Goal: Task Accomplishment & Management: Complete application form

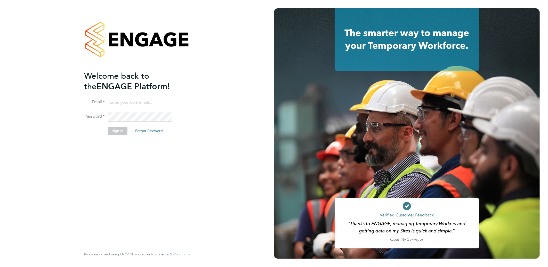
type input "amy.garcia@danielowen.co.uk"
click at [117, 128] on button "Sign In" at bounding box center [118, 131] width 20 height 8
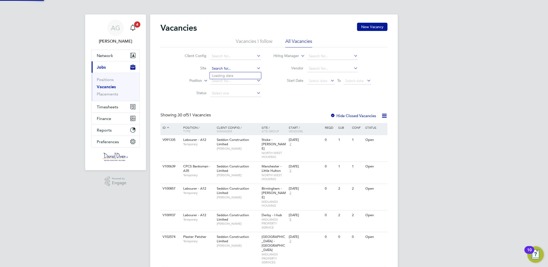
click at [226, 70] on input at bounding box center [235, 68] width 51 height 7
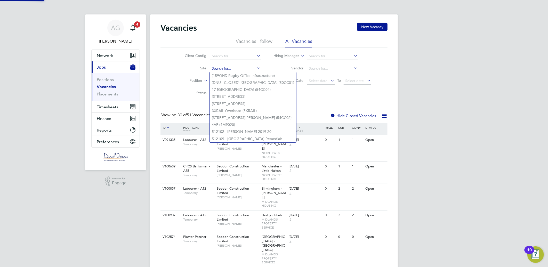
click at [225, 66] on input at bounding box center [235, 68] width 51 height 7
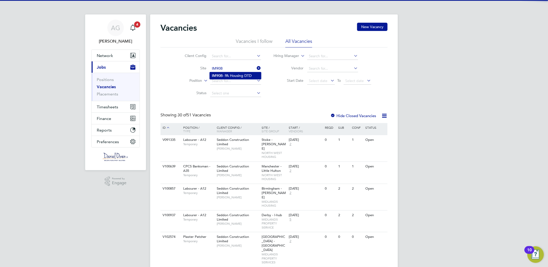
click at [234, 73] on li "IM90B - PA Housing DTD" at bounding box center [235, 75] width 51 height 7
type input "IM90B - PA Housing DTD"
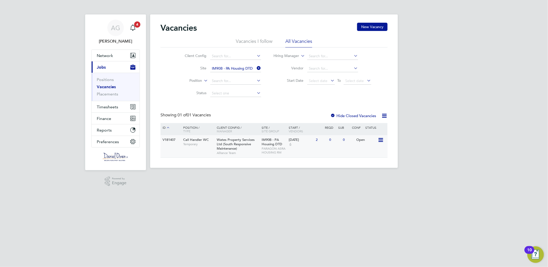
click at [170, 141] on div "V181407" at bounding box center [170, 140] width 18 height 10
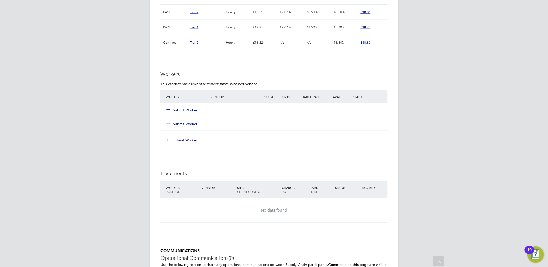
click at [187, 109] on button "Submit Worker" at bounding box center [182, 110] width 31 height 5
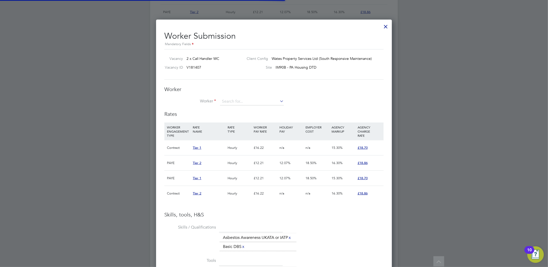
scroll to position [15, 35]
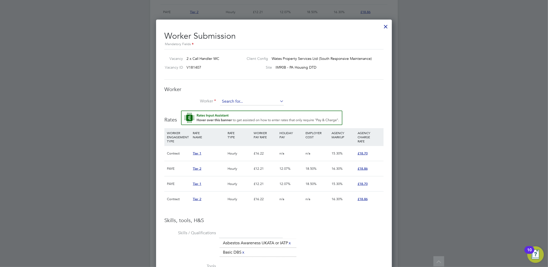
click at [234, 102] on input at bounding box center [252, 102] width 64 height 8
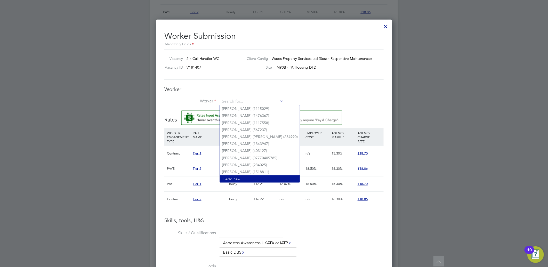
click at [232, 177] on li "+ Add new" at bounding box center [260, 179] width 80 height 7
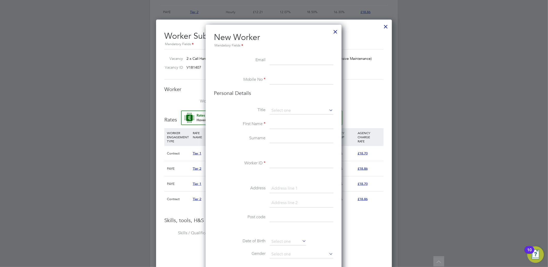
click at [282, 79] on input at bounding box center [302, 79] width 64 height 9
click at [279, 58] on input at bounding box center [302, 60] width 64 height 9
click at [273, 74] on li at bounding box center [274, 72] width 120 height 5
click at [280, 75] on ul "New Worker Mandatory Fields Email Mobile No Personal Details Title First Name S…" at bounding box center [274, 241] width 120 height 419
click at [281, 81] on input at bounding box center [302, 79] width 64 height 9
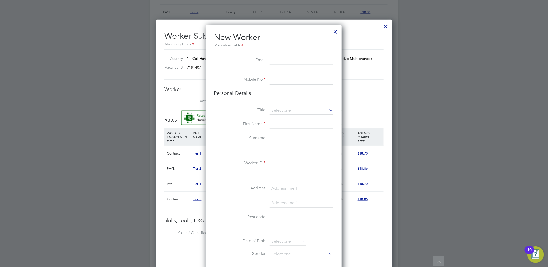
paste input "07878554306"
type input "07878554306"
click at [277, 123] on input at bounding box center [302, 124] width 64 height 9
type input "Fatima"
type input "Ariz"
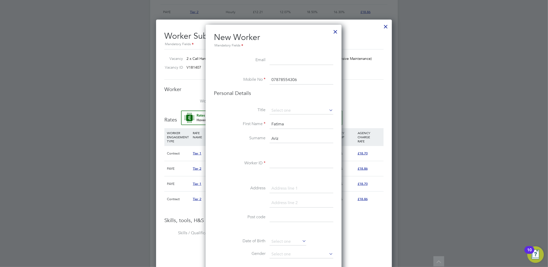
click at [285, 161] on input at bounding box center [302, 163] width 64 height 9
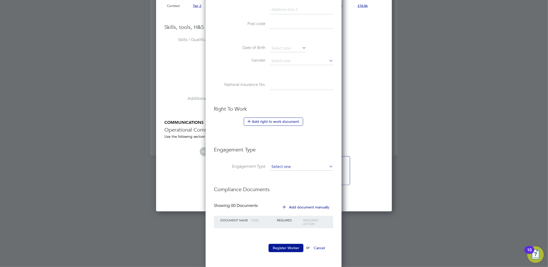
type input "FAriz"
click at [289, 169] on input at bounding box center [302, 167] width 64 height 7
click at [291, 180] on li "PAYE Direct" at bounding box center [302, 181] width 64 height 7
type input "PAYE Direct"
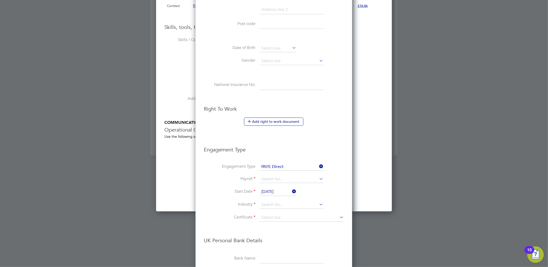
click at [284, 175] on li "Engagement Type PAYE Direct" at bounding box center [274, 170] width 140 height 12
click at [283, 178] on input at bounding box center [292, 179] width 64 height 7
click at [285, 187] on li "Agency PAYE" at bounding box center [291, 186] width 64 height 7
type input "Agency PAYE"
click at [270, 192] on input "02 Oct 2025" at bounding box center [278, 192] width 37 height 8
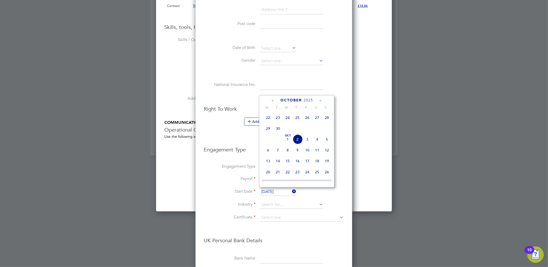
click at [270, 192] on input "02 Oct 2025" at bounding box center [278, 192] width 37 height 8
click at [275, 204] on input at bounding box center [292, 205] width 64 height 8
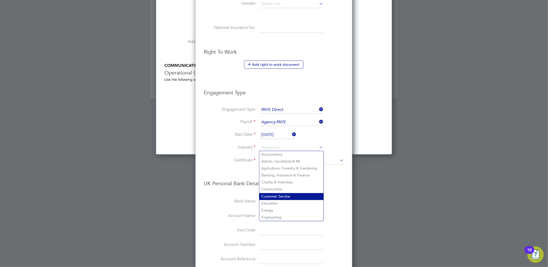
click at [285, 196] on li "Customer Service" at bounding box center [291, 196] width 64 height 7
type input "Customer Service"
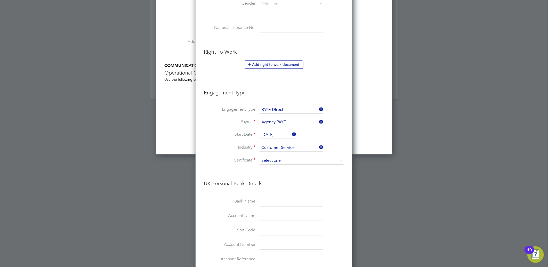
click at [278, 157] on input at bounding box center [302, 161] width 84 height 8
click at [288, 180] on li "Don't know" at bounding box center [301, 180] width 85 height 7
type input "Don't know"
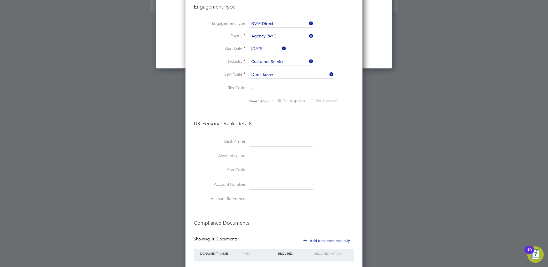
scroll to position [742, 0]
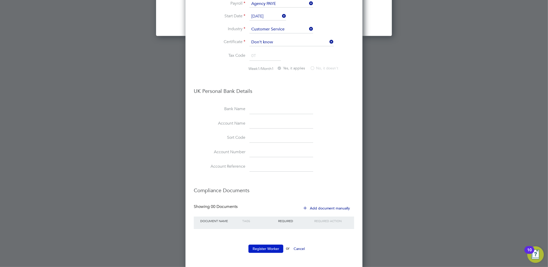
click at [271, 247] on button "Register Worker" at bounding box center [266, 249] width 35 height 8
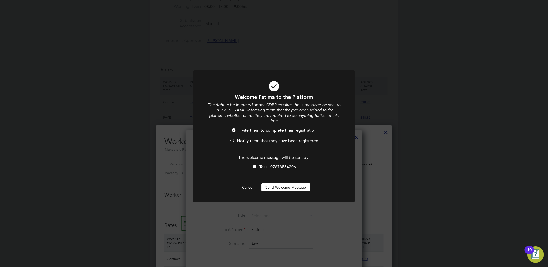
click at [257, 138] on span "Notify them that they have been registered" at bounding box center [278, 140] width 82 height 5
click at [257, 128] on span "Invite them to complete their registration" at bounding box center [278, 130] width 78 height 5
click at [262, 138] on span "Notify them that they have been registered" at bounding box center [278, 140] width 82 height 5
click at [288, 164] on span "Text - 07878554306" at bounding box center [277, 166] width 37 height 5
click at [293, 183] on button "Send Welcome Message" at bounding box center [286, 187] width 49 height 8
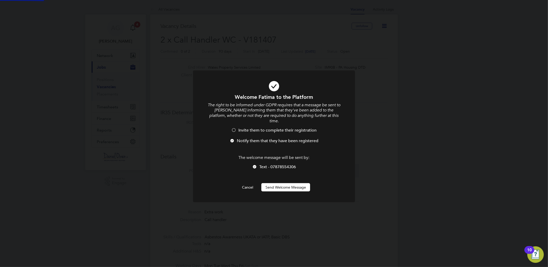
scroll to position [267, 0]
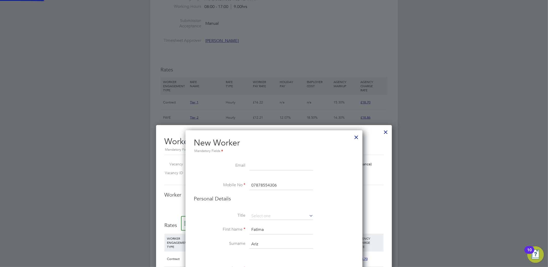
type input "Fatima Ariz (FAriz)"
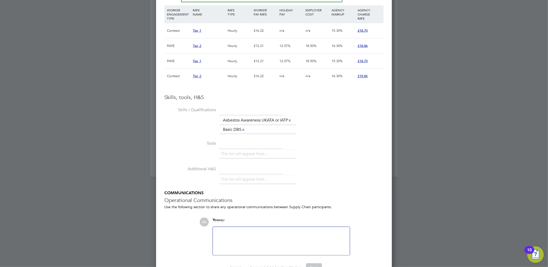
scroll to position [560, 0]
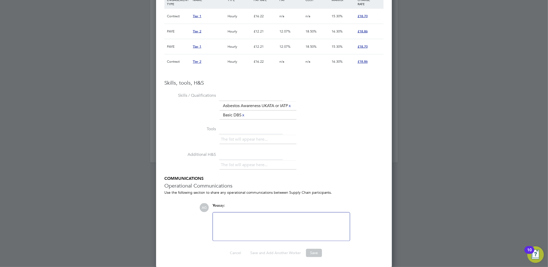
click at [311, 215] on div at bounding box center [281, 227] width 137 height 28
click at [247, 225] on div at bounding box center [281, 227] width 131 height 22
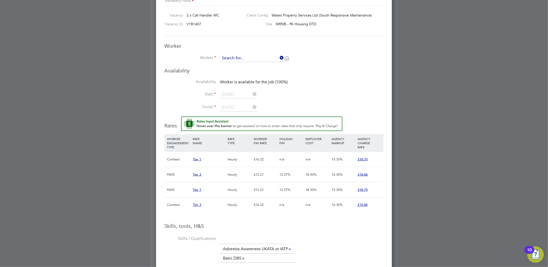
scroll to position [386, 236]
click at [263, 60] on input at bounding box center [252, 58] width 64 height 8
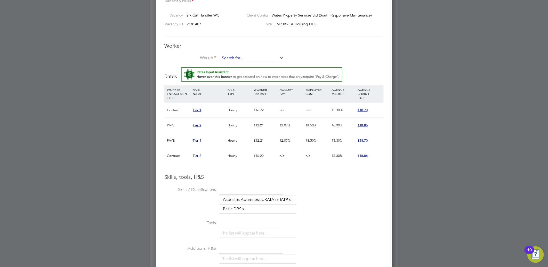
drag, startPoint x: 237, startPoint y: 48, endPoint x: 239, endPoint y: 58, distance: 9.5
click at [237, 49] on h3 "Worker" at bounding box center [273, 46] width 219 height 7
click at [239, 57] on input at bounding box center [252, 58] width 64 height 8
click at [242, 66] on li "Fatima Ariz (FAriz)" at bounding box center [252, 65] width 64 height 7
type input "Fatima Ariz (FAriz)"
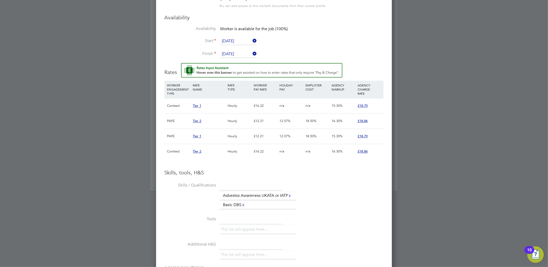
scroll to position [416, 0]
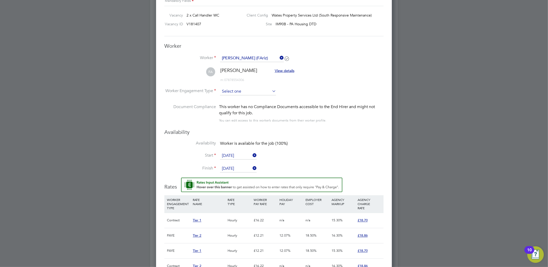
click at [249, 91] on input at bounding box center [248, 92] width 56 height 8
click at [243, 104] on li "PAYE" at bounding box center [248, 105] width 57 height 7
type input "PAYE"
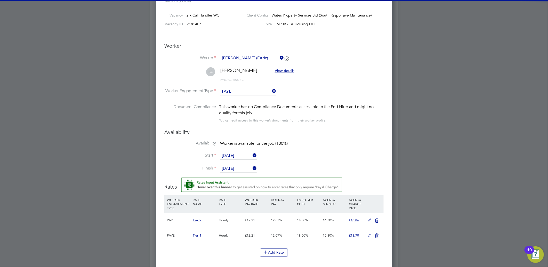
click at [329, 130] on h3 "Availability" at bounding box center [273, 132] width 219 height 7
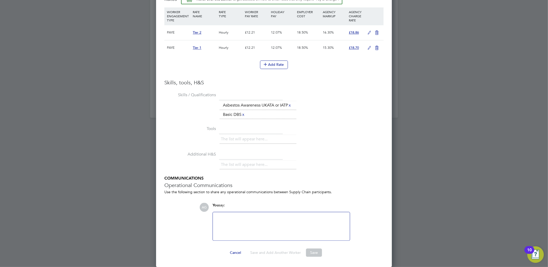
click at [275, 234] on div at bounding box center [281, 227] width 131 height 22
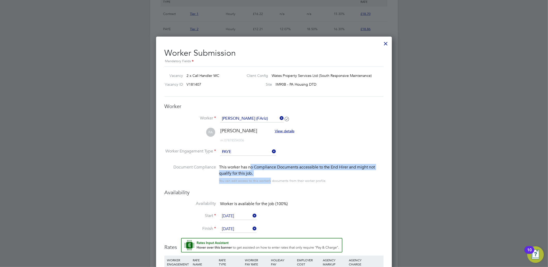
drag, startPoint x: 250, startPoint y: 169, endPoint x: 270, endPoint y: 179, distance: 22.3
click at [270, 179] on div "This worker has no Compliance Documents accessible to the End Hirer and might n…" at bounding box center [301, 174] width 165 height 20
drag, startPoint x: 270, startPoint y: 179, endPoint x: 269, endPoint y: 176, distance: 2.9
click at [269, 176] on div "This worker has no Compliance Documents accessible to the End Hirer and might n…" at bounding box center [301, 174] width 165 height 20
drag, startPoint x: 258, startPoint y: 171, endPoint x: 247, endPoint y: 157, distance: 18.1
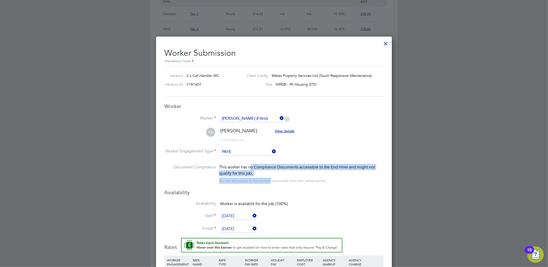
click at [247, 157] on ul "Worker Fatima Ariz (FAriz) FA Fatima Ariz View details m: 07878554306 Worker En…" at bounding box center [273, 152] width 219 height 74
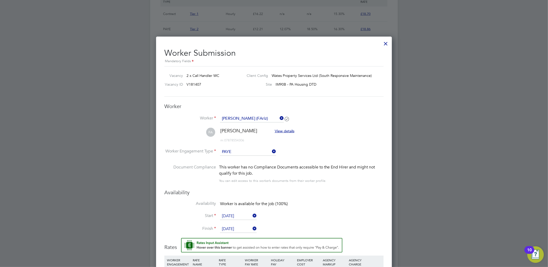
drag, startPoint x: 247, startPoint y: 157, endPoint x: 256, endPoint y: 176, distance: 21.3
click at [256, 176] on div "This worker has no Compliance Documents accessible to the End Hirer and might n…" at bounding box center [301, 174] width 165 height 20
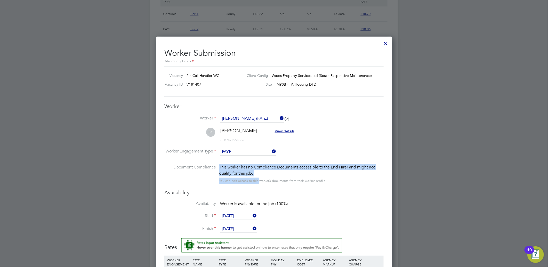
drag, startPoint x: 258, startPoint y: 177, endPoint x: 238, endPoint y: 157, distance: 28.7
click at [237, 157] on ul "Worker Fatima Ariz (FAriz) FA Fatima Ariz View details m: 07878554306 Worker En…" at bounding box center [273, 152] width 219 height 74
drag, startPoint x: 238, startPoint y: 157, endPoint x: 242, endPoint y: 160, distance: 4.9
click at [242, 160] on li "Worker Engagement Type PAYE" at bounding box center [273, 156] width 219 height 16
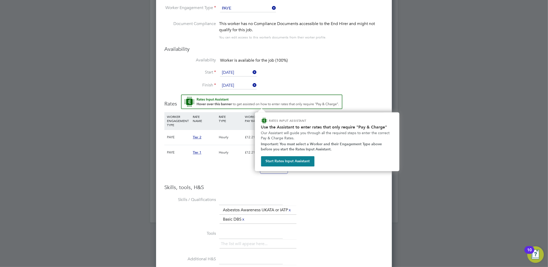
click at [308, 99] on img "Rate Assistant" at bounding box center [261, 102] width 161 height 14
click at [294, 158] on button "Start Rates Input Assistant" at bounding box center [287, 161] width 53 height 10
click at [218, 98] on img "Rate Assistant" at bounding box center [261, 102] width 161 height 14
click at [330, 104] on img "Rate Assistant" at bounding box center [261, 102] width 161 height 14
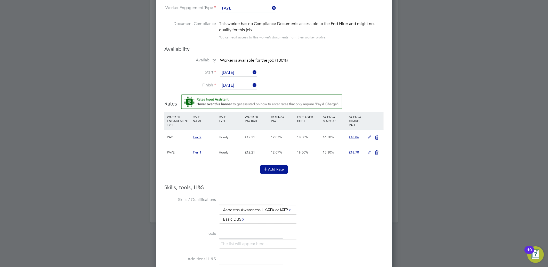
click at [276, 170] on button "Add Rate" at bounding box center [274, 170] width 28 height 8
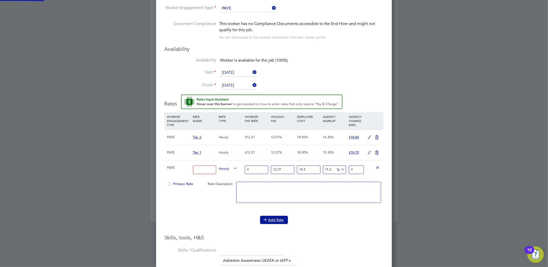
scroll to position [3, 3]
click at [208, 169] on input at bounding box center [204, 170] width 23 height 9
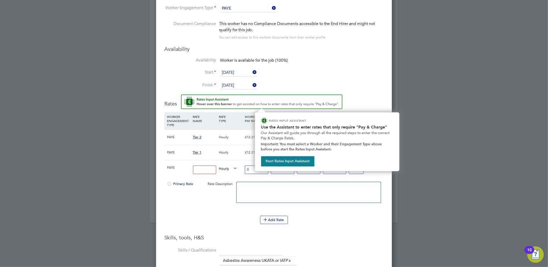
click at [203, 98] on img "Rate Assistant" at bounding box center [261, 102] width 161 height 14
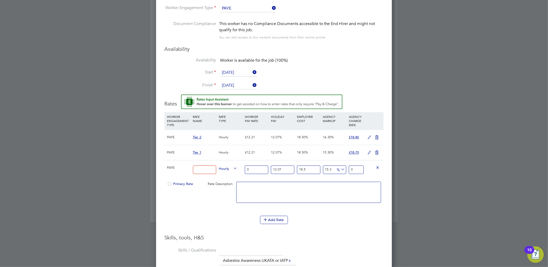
click at [189, 100] on img "Rate Assistant" at bounding box center [261, 102] width 161 height 14
click at [192, 137] on div "PAYE Tier 2 Hourly £12.21 12.07% 18.50% 16.30% £18.86" at bounding box center [273, 137] width 219 height 15
click at [198, 138] on span "Tier 2" at bounding box center [197, 137] width 9 height 4
click at [275, 197] on textarea at bounding box center [309, 192] width 145 height 21
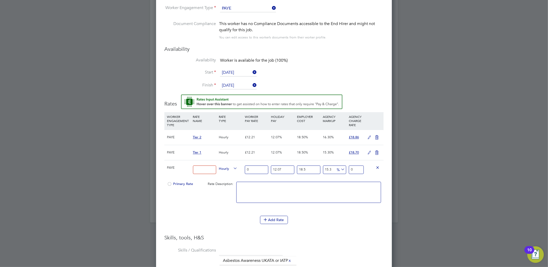
click at [169, 184] on div at bounding box center [169, 186] width 5 height 4
click at [208, 169] on input at bounding box center [204, 170] width 23 height 9
click at [180, 195] on div "Primary Rate Rate Description:" at bounding box center [273, 194] width 219 height 31
click at [379, 167] on icon at bounding box center [378, 168] width 4 height 4
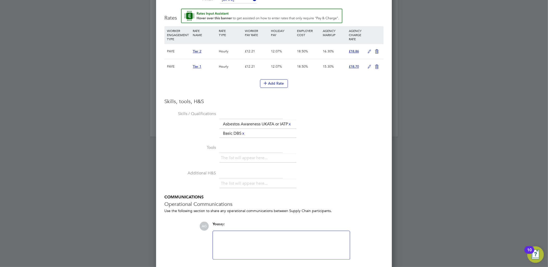
scroll to position [604, 0]
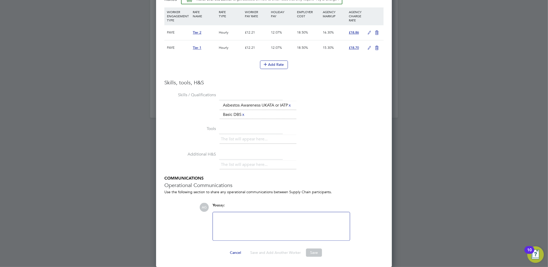
click at [306, 216] on div at bounding box center [281, 227] width 131 height 22
drag, startPoint x: 311, startPoint y: 247, endPoint x: 303, endPoint y: 217, distance: 31.4
click at [311, 247] on ng-form "Worker Worker Fatima Ariz (FAriz) FA Fatima Ariz View details m: 07878554306 Wo…" at bounding box center [273, 56] width 219 height 403
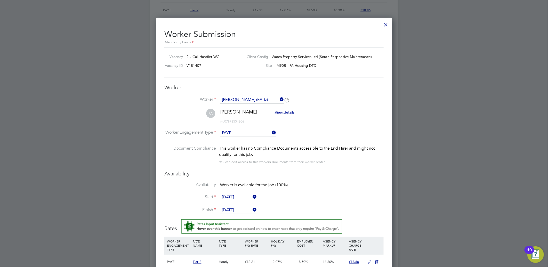
scroll to position [547, 0]
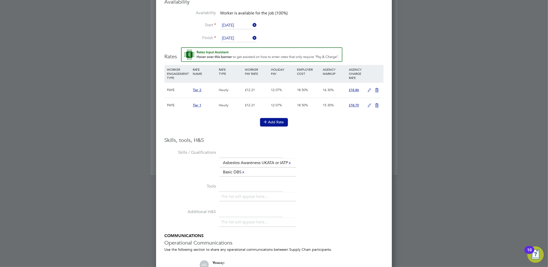
click at [267, 120] on icon at bounding box center [266, 122] width 4 height 4
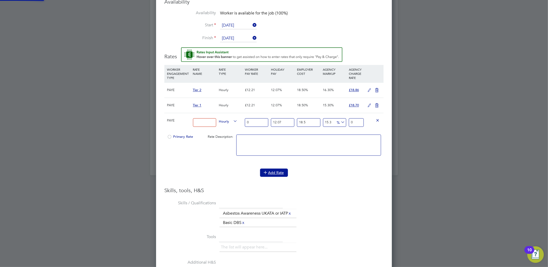
scroll to position [530, 236]
click at [197, 120] on input at bounding box center [204, 123] width 23 height 9
type input "Tier 2"
type input "1"
type input "1.5312180135"
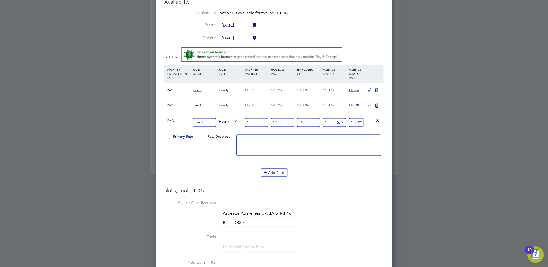
type input "12"
type input "18.374616162"
type input "12.2"
type input "18.6808597647"
type input "12.21"
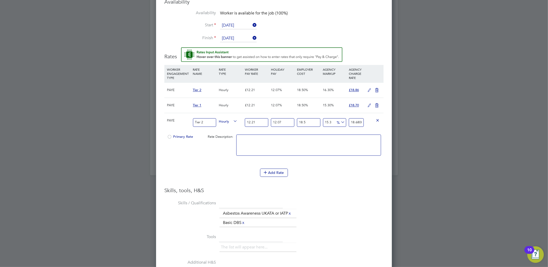
type input "18.696171944835"
type input "12.21"
click at [361, 123] on input "18.696171944835" at bounding box center [356, 123] width 15 height 9
type input "15.272541285658088"
type input "18.69171944835"
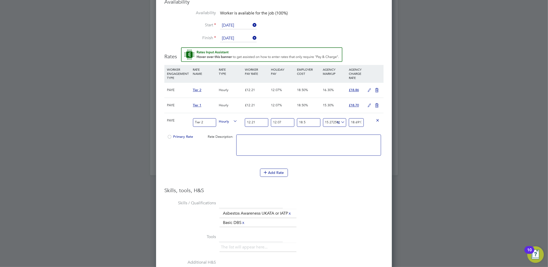
type input "14.81294300679337"
type input "18.6171944835"
type input "12.067071572602135"
type input "18.171944835"
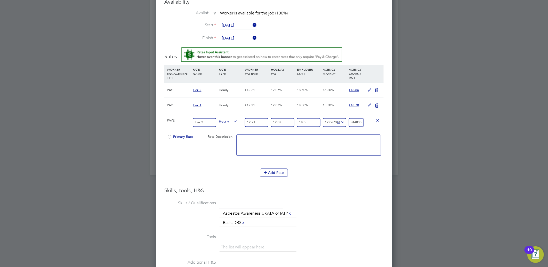
type input "12.067071541766946"
type input "18.17194483"
type input "12.067071356755811"
type input "18.1719448"
type input "12.067066423125532"
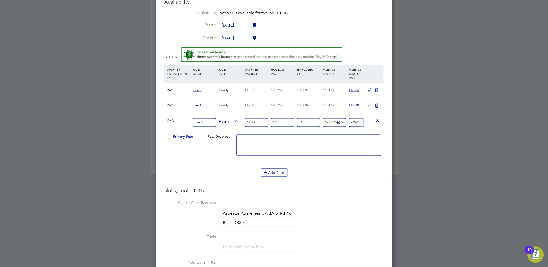
type input "18.171944"
type input "12.06704175497414"
type input "18.17194"
type input "12.066795073460211"
type input "18.1719"
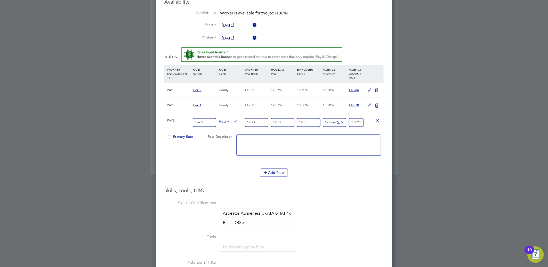
scroll to position [0, 1]
type input "12.061244739396844"
type input "18.17"
type input "11.623385052175603"
type input "18.1"
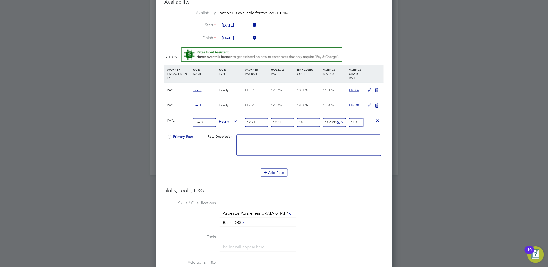
type input "11.006681267356953"
type input "18"
type input "15.94031154590615"
type input "18.8"
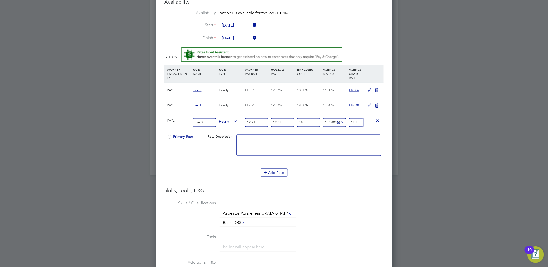
type input "16.31033381679734"
type input "18.86"
click at [169, 138] on div at bounding box center [169, 139] width 5 height 4
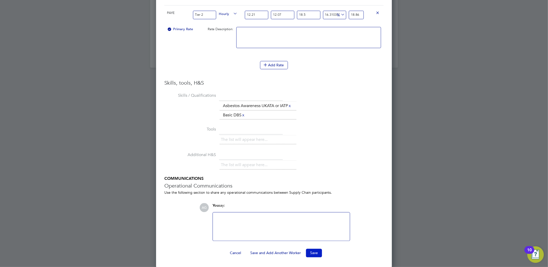
click at [314, 252] on button "Save" at bounding box center [314, 253] width 16 height 8
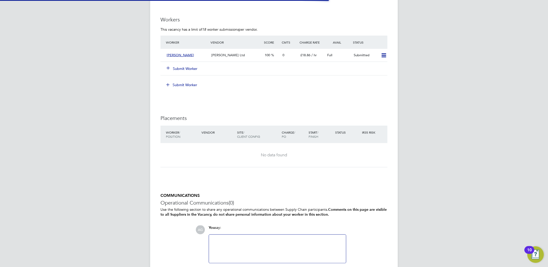
scroll to position [3, 3]
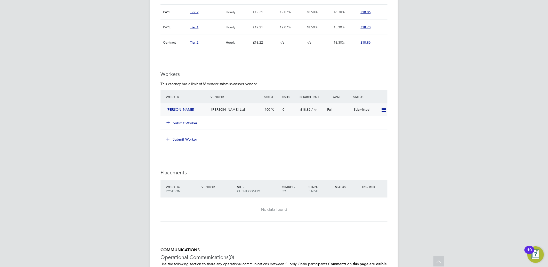
click at [179, 111] on span "[PERSON_NAME]" at bounding box center [180, 109] width 27 height 4
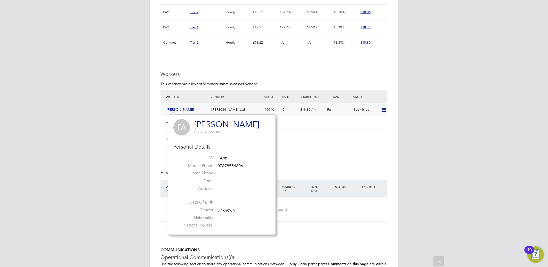
click at [175, 111] on span "[PERSON_NAME]" at bounding box center [180, 109] width 27 height 4
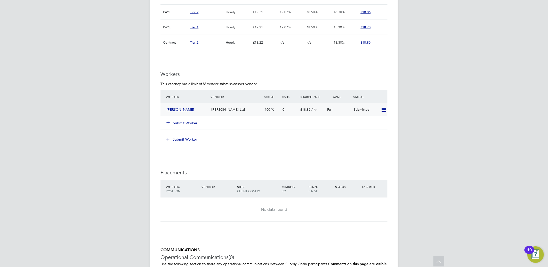
click at [175, 111] on span "[PERSON_NAME]" at bounding box center [180, 109] width 27 height 4
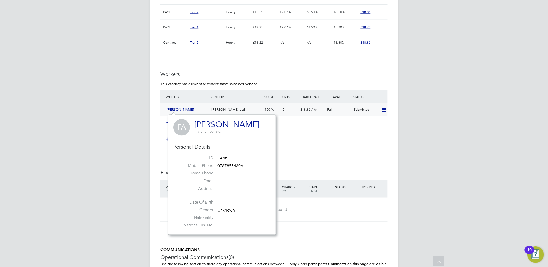
click at [226, 108] on span "[PERSON_NAME] Ltd" at bounding box center [228, 109] width 34 height 4
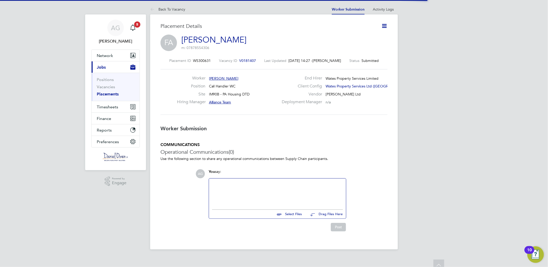
scroll to position [3, 3]
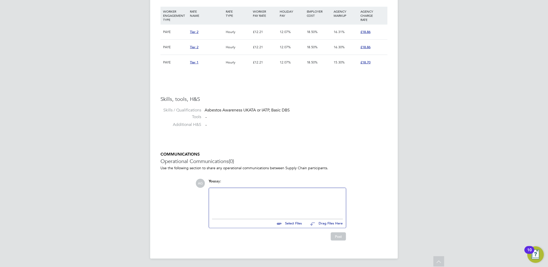
click at [263, 201] on div at bounding box center [277, 202] width 131 height 22
click at [287, 225] on input "file" at bounding box center [304, 222] width 77 height 7
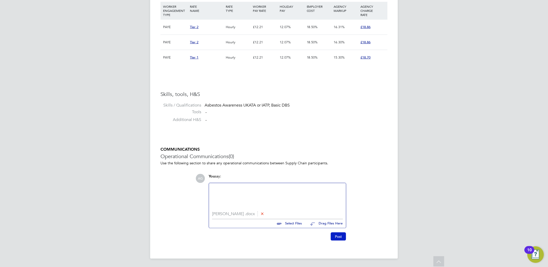
click at [339, 238] on button "Post" at bounding box center [338, 237] width 15 height 8
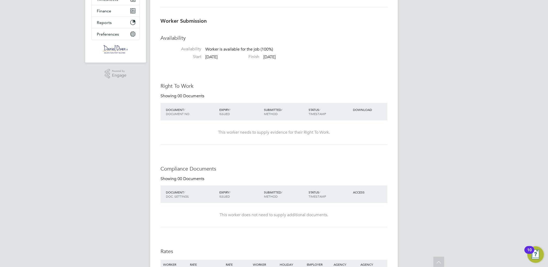
scroll to position [0, 0]
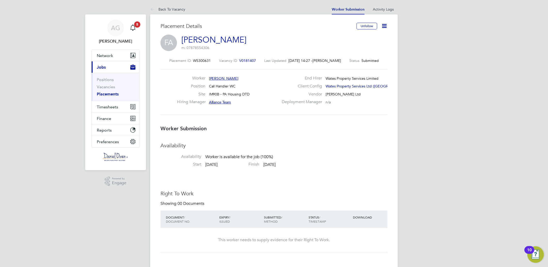
drag, startPoint x: 258, startPoint y: 59, endPoint x: 241, endPoint y: 60, distance: 17.6
click at [240, 60] on div "Placement ID WS300631 Vacancy ID V0181407 Last Updated 02 Oct 2025, 14:27 - Amy…" at bounding box center [274, 60] width 227 height 5
drag, startPoint x: 242, startPoint y: 61, endPoint x: 254, endPoint y: 61, distance: 12.4
click at [254, 61] on span "V0181407" at bounding box center [247, 60] width 17 height 5
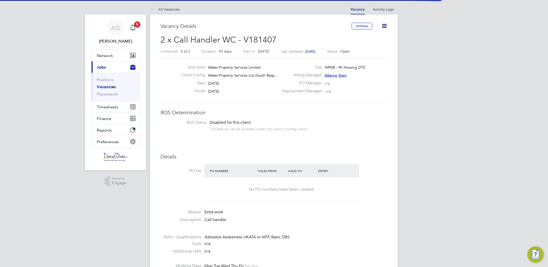
scroll to position [8, 111]
click at [251, 58] on div "End Hirer Wates Property Services Limited Client Config Wates Property Services…" at bounding box center [274, 80] width 227 height 45
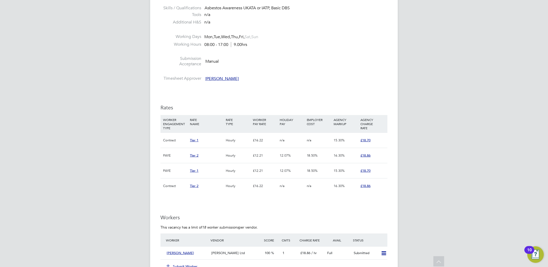
scroll to position [344, 0]
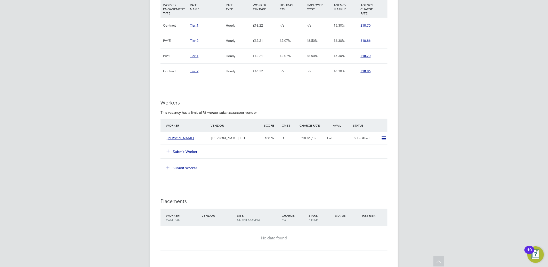
click at [186, 154] on button "Submit Worker" at bounding box center [182, 151] width 31 height 5
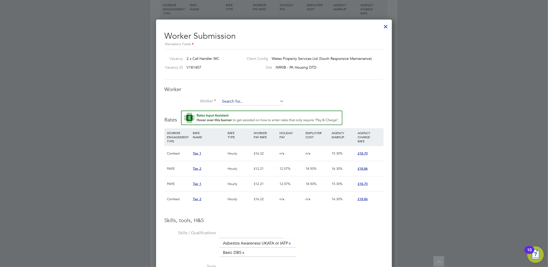
click at [233, 99] on input at bounding box center [252, 102] width 64 height 8
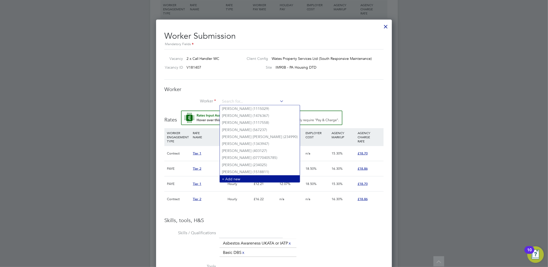
click at [234, 176] on li "+ Add new" at bounding box center [260, 179] width 80 height 7
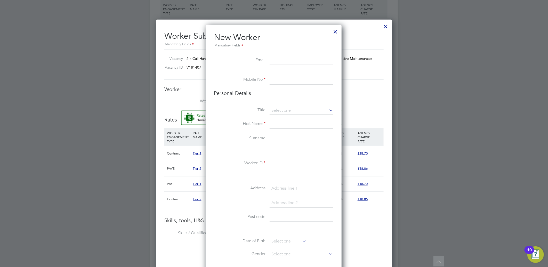
click at [281, 79] on input at bounding box center [302, 79] width 64 height 9
click at [278, 79] on input at bounding box center [302, 79] width 64 height 9
paste input "+44 7518 154118"
click at [280, 111] on input at bounding box center [302, 111] width 64 height 8
click at [310, 78] on input "+44 7518 154118" at bounding box center [302, 79] width 64 height 9
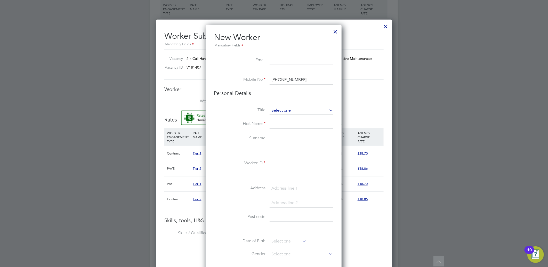
type input "+44 7518 15411"
click at [282, 110] on input at bounding box center [302, 111] width 64 height 8
click at [287, 132] on li "Miss" at bounding box center [302, 131] width 64 height 7
type input "Miss"
click at [284, 124] on input at bounding box center [302, 124] width 64 height 9
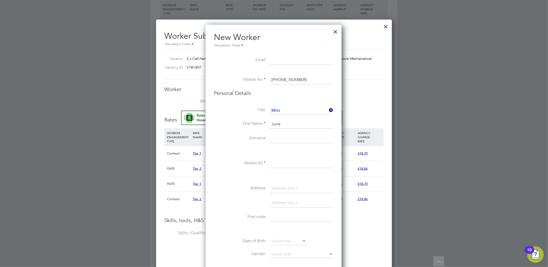
type input "June"
type input "Harrison"
type input "JHarrison"
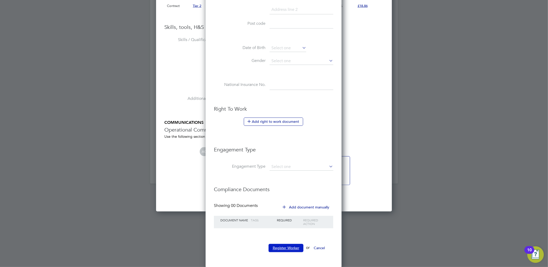
click at [283, 247] on button "Register Worker" at bounding box center [286, 248] width 35 height 8
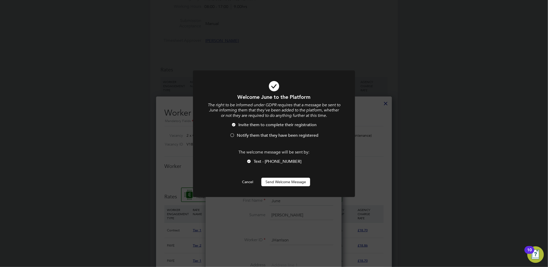
click at [284, 182] on button "Send Welcome Message" at bounding box center [286, 182] width 49 height 8
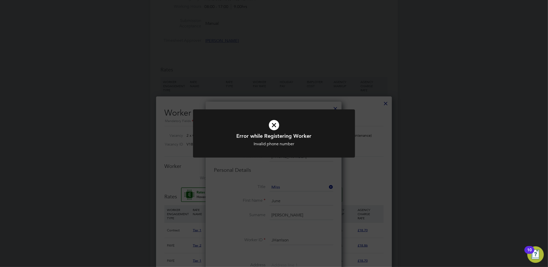
click at [291, 144] on div "Invalid phone number" at bounding box center [274, 143] width 134 height 5
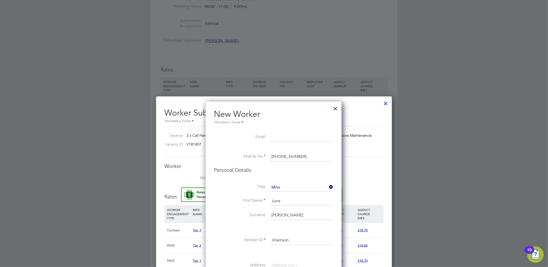
click at [315, 156] on input "+44 7518 15411" at bounding box center [302, 156] width 64 height 9
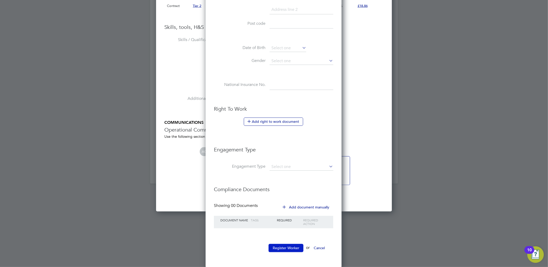
type input "+44 7518 154118"
drag, startPoint x: 283, startPoint y: 243, endPoint x: 282, endPoint y: 247, distance: 3.5
click at [282, 246] on button "Register Worker" at bounding box center [286, 248] width 35 height 8
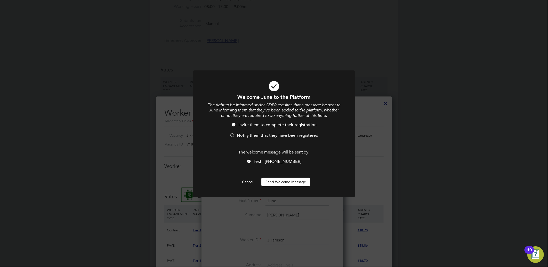
drag, startPoint x: 254, startPoint y: 132, endPoint x: 264, endPoint y: 151, distance: 21.4
click at [254, 132] on li "Invite them to complete their registration" at bounding box center [274, 127] width 134 height 11
click at [287, 182] on button "Send Welcome Message" at bounding box center [286, 182] width 49 height 8
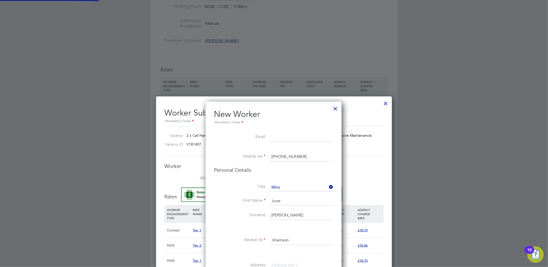
type input "June Harrison (JHarrison)"
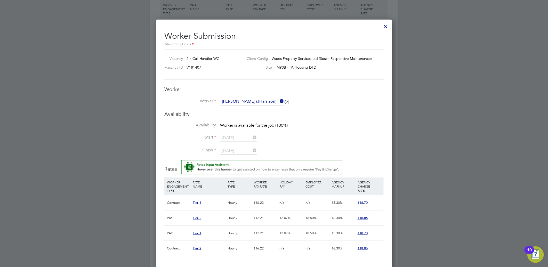
click at [279, 99] on icon at bounding box center [279, 101] width 0 height 7
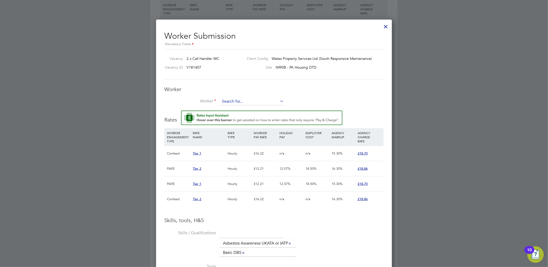
click at [257, 102] on input at bounding box center [252, 102] width 64 height 8
click at [252, 111] on li "June Harrison (JHarrison)" at bounding box center [252, 108] width 64 height 7
type input "June Harrison (JHarrison)"
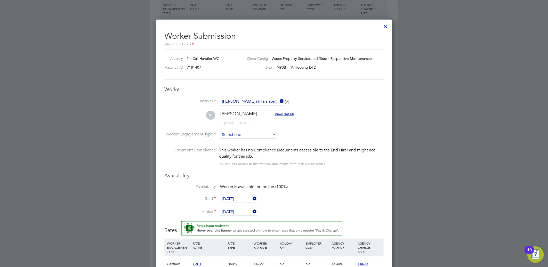
click at [241, 132] on input at bounding box center [248, 135] width 56 height 8
click at [244, 149] on li "PAYE" at bounding box center [248, 148] width 57 height 7
type input "PAYE"
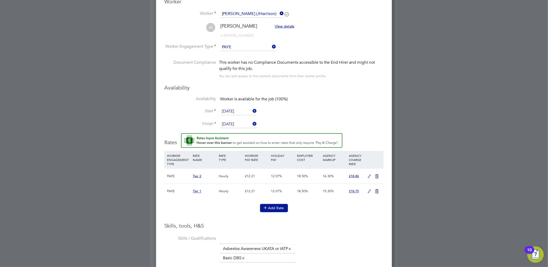
click at [277, 207] on button "Add Rate" at bounding box center [274, 208] width 28 height 8
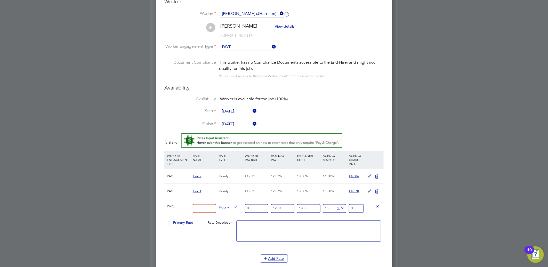
click at [203, 205] on input at bounding box center [204, 208] width 23 height 9
type input "Tier 2"
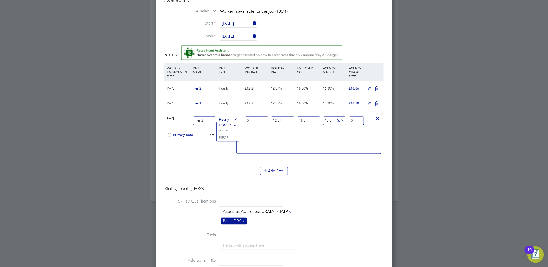
scroll to position [547, 0]
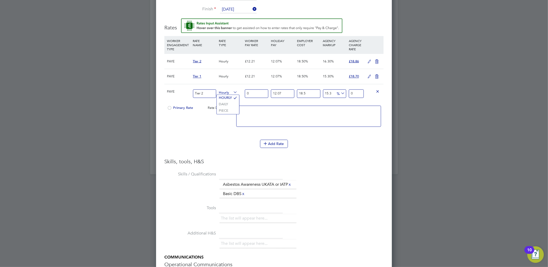
click at [253, 93] on input "0" at bounding box center [256, 94] width 23 height 9
type input "1"
type input "1.5312180135"
type input "12"
type input "18.374616162"
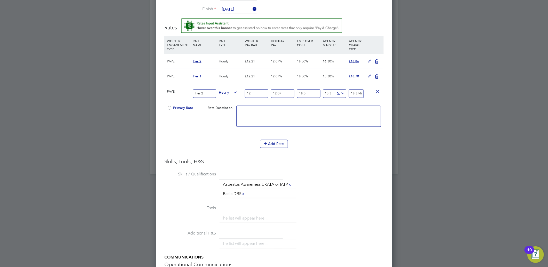
type input "12.2"
type input "18.6808597647"
type input "12.21"
type input "18.696171944835"
type input "12.21"
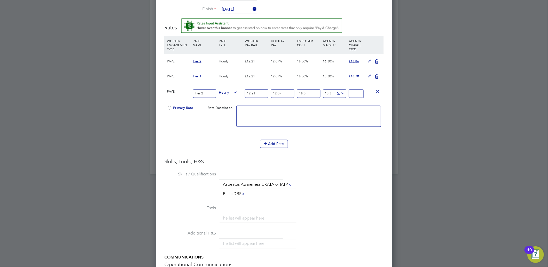
scroll to position [0, 0]
type input "-93.8329621518135"
type input "1"
type input "11.006681267356953"
type input "18"
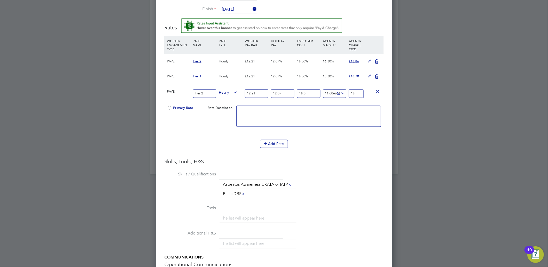
type input "15.94031154590615"
type input "18.8"
type input "16.31033381679734"
type input "18.86"
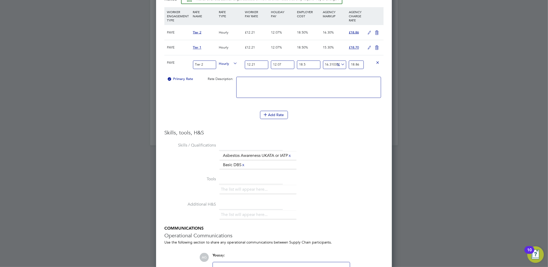
scroll to position [626, 0]
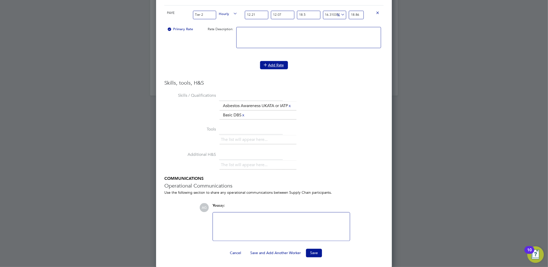
click at [267, 63] on icon at bounding box center [266, 65] width 4 height 4
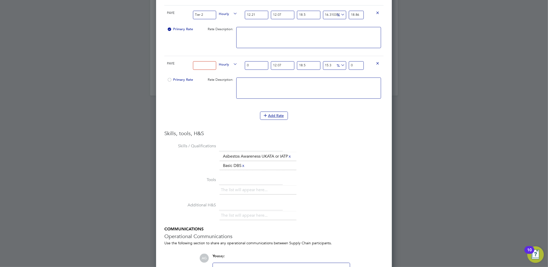
scroll to position [677, 0]
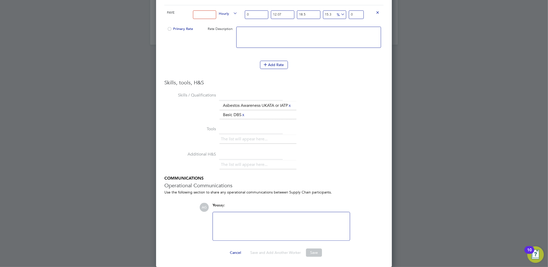
click at [305, 227] on div at bounding box center [281, 226] width 131 height 22
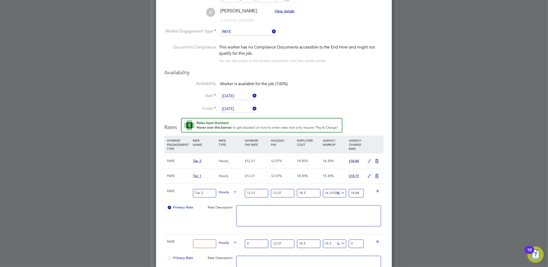
click at [172, 189] on span "PAYE" at bounding box center [171, 191] width 8 height 4
click at [280, 207] on textarea at bounding box center [309, 216] width 145 height 21
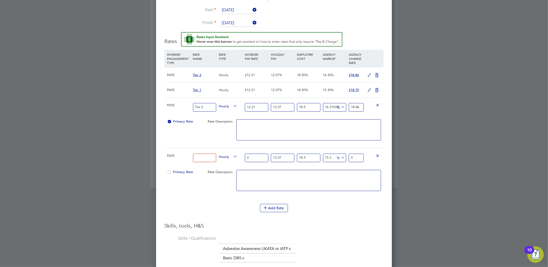
click at [377, 156] on icon at bounding box center [378, 156] width 4 height 4
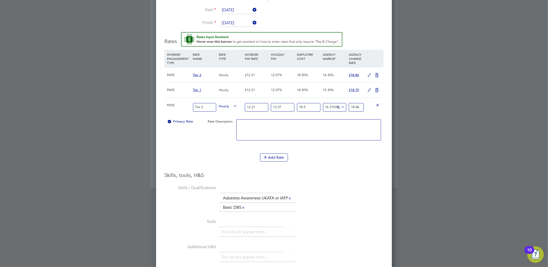
scroll to position [626, 0]
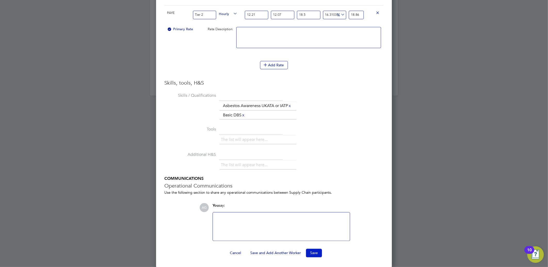
click at [315, 253] on button "Save" at bounding box center [314, 253] width 16 height 8
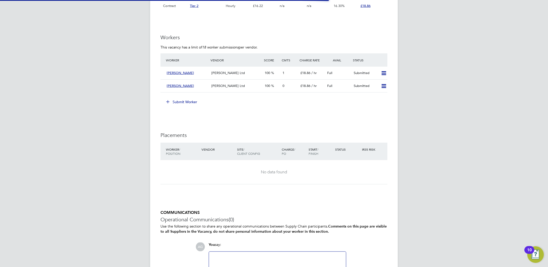
scroll to position [3, 3]
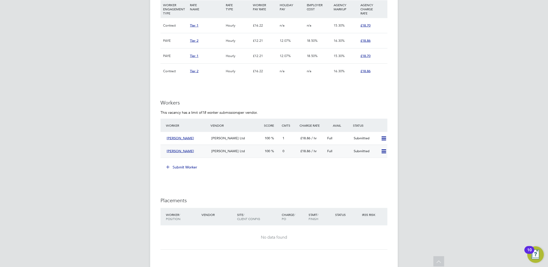
click at [229, 152] on span "[PERSON_NAME] Ltd" at bounding box center [228, 151] width 34 height 4
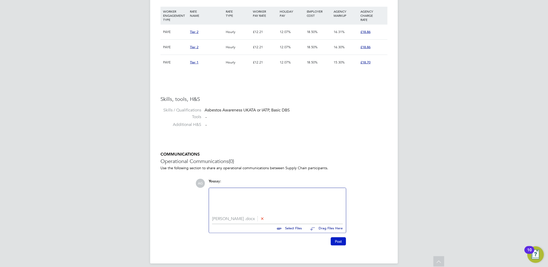
click at [344, 243] on button "Post" at bounding box center [338, 242] width 15 height 8
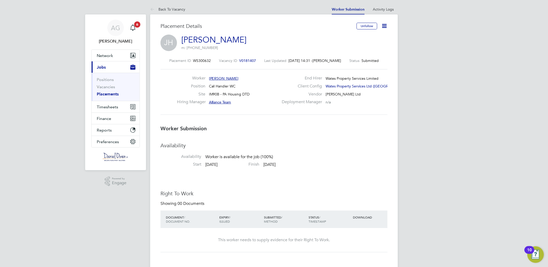
click at [244, 61] on span "V0181407" at bounding box center [247, 60] width 17 height 5
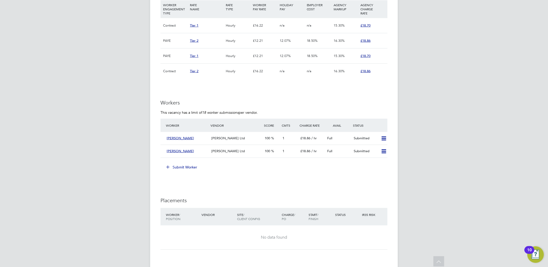
click at [181, 168] on button "Submit Worker" at bounding box center [182, 167] width 39 height 8
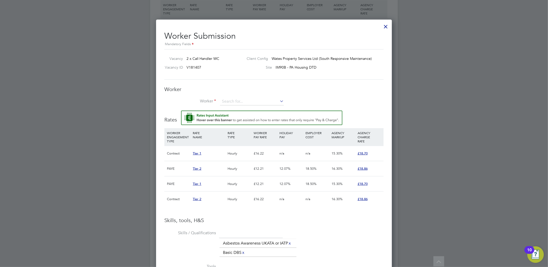
drag, startPoint x: 238, startPoint y: 105, endPoint x: 238, endPoint y: 102, distance: 3.6
click at [238, 105] on li "Worker" at bounding box center [273, 104] width 219 height 13
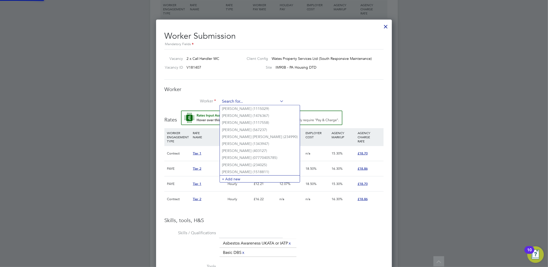
click at [238, 102] on input at bounding box center [252, 102] width 64 height 8
click at [230, 176] on li "+ Add new" at bounding box center [260, 179] width 80 height 7
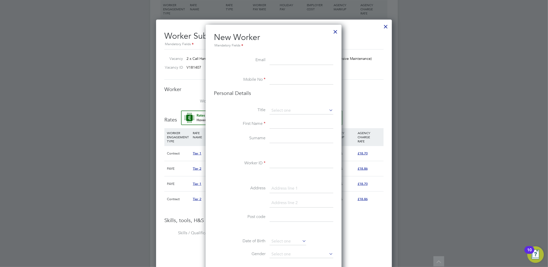
click at [290, 79] on input at bounding box center [302, 79] width 64 height 9
paste input "+44 7732 150357"
type input "+44 7732 150357"
click at [284, 109] on input at bounding box center [302, 111] width 64 height 8
click at [285, 130] on li "Miss" at bounding box center [302, 131] width 64 height 7
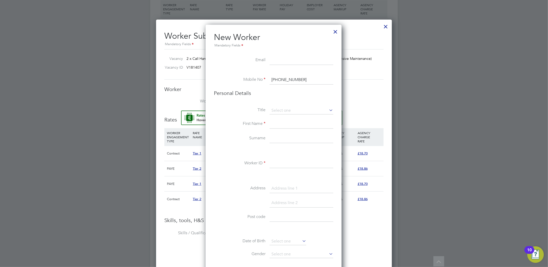
type input "Miss"
click at [280, 123] on input at bounding box center [302, 124] width 64 height 9
type input "Milly"
type input "Murphy"
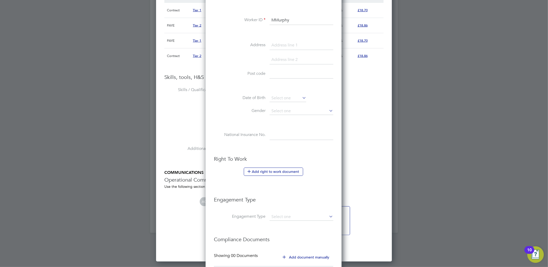
scroll to position [538, 0]
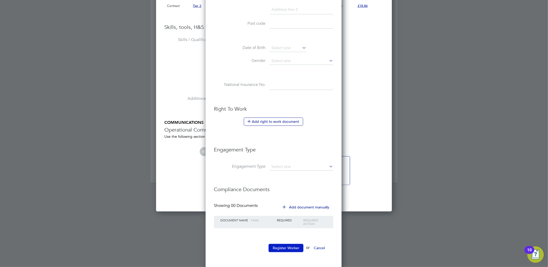
type input "MMurphy"
click at [288, 252] on button "Register Worker" at bounding box center [286, 248] width 35 height 8
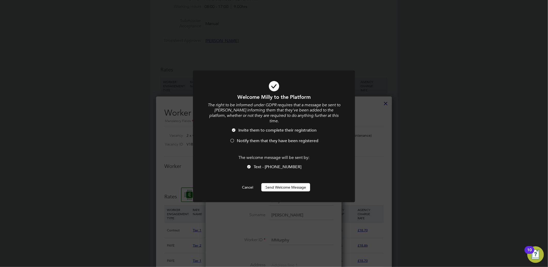
scroll to position [436, 137]
click at [275, 183] on button "Send Welcome Message" at bounding box center [286, 187] width 49 height 8
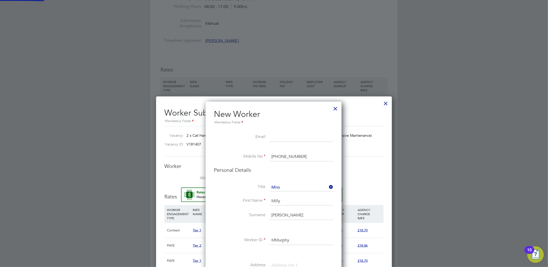
type input "Milly Murphy (MMurphy)"
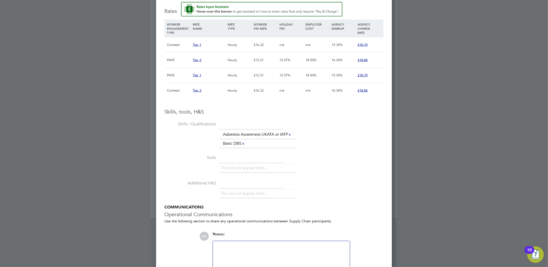
scroll to position [531, 0]
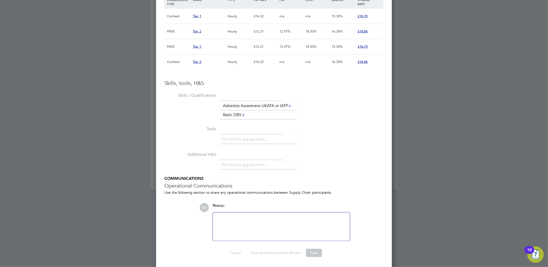
click at [301, 225] on div at bounding box center [281, 227] width 131 height 22
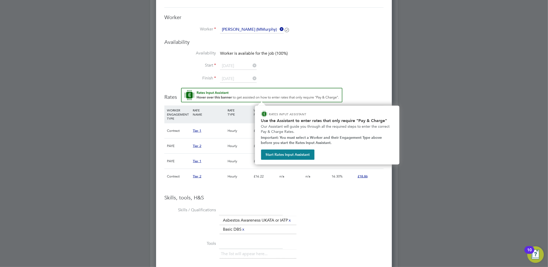
scroll to position [301, 0]
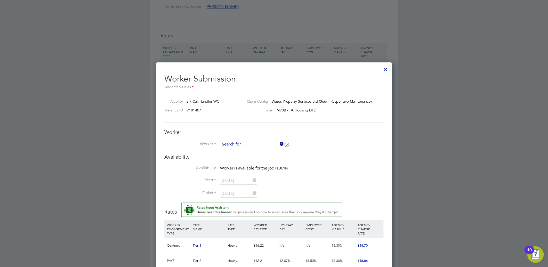
click at [269, 141] on input at bounding box center [252, 145] width 64 height 8
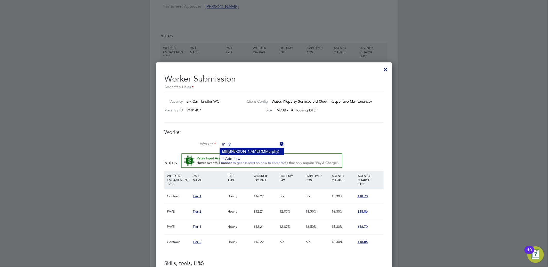
click at [247, 151] on li "Milly Murphy (MMurphy)" at bounding box center [252, 151] width 64 height 7
type input "Milly Murphy (MMurphy)"
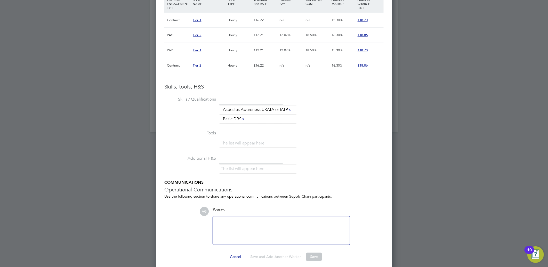
scroll to position [592, 0]
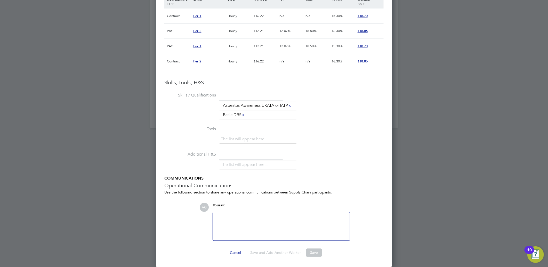
click at [290, 217] on div at bounding box center [281, 227] width 131 height 22
click at [287, 83] on h3 "Skills, tools, H&S" at bounding box center [273, 83] width 219 height 7
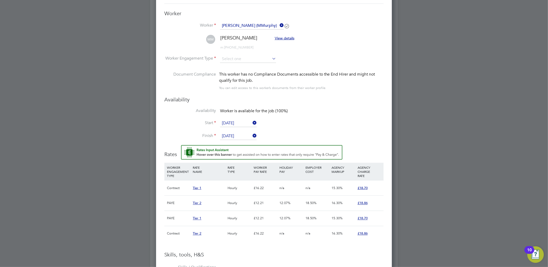
scroll to position [391, 0]
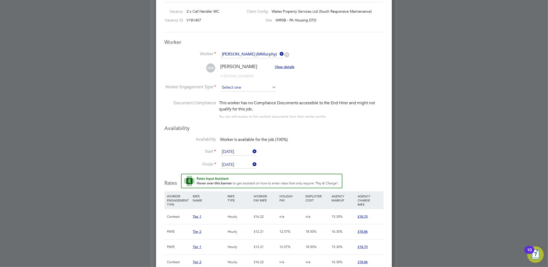
click at [246, 90] on input at bounding box center [248, 88] width 56 height 8
click at [239, 98] on li "PAYE" at bounding box center [248, 101] width 57 height 7
type input "PAYE"
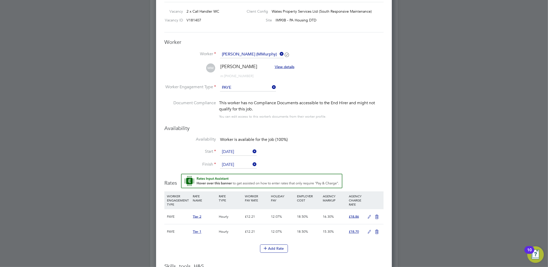
scroll to position [506, 0]
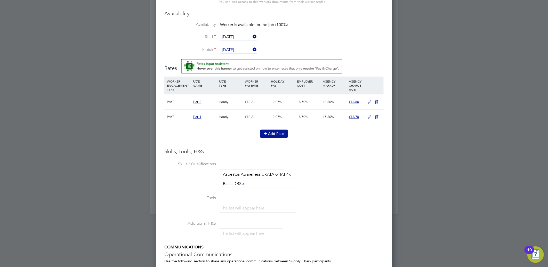
click at [277, 131] on button "Add Rate" at bounding box center [274, 134] width 28 height 8
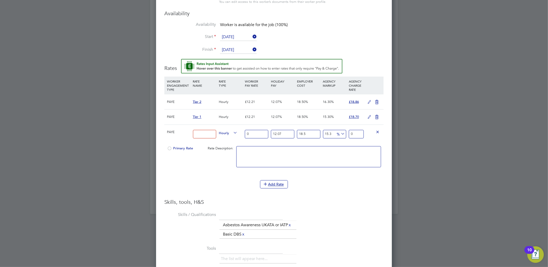
click at [209, 137] on input at bounding box center [204, 134] width 23 height 9
type input "Tier 2"
type input "1"
type input "1.5312180135"
type input "12"
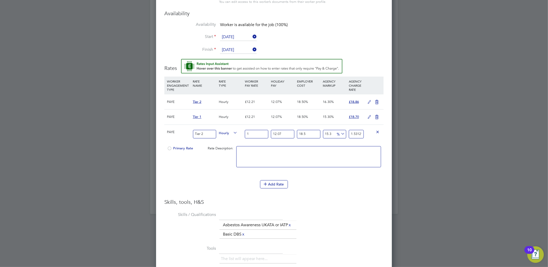
type input "18.374616162"
type input "12.2"
type input "18.6808597647"
type input "12.21"
type input "18.696171944835"
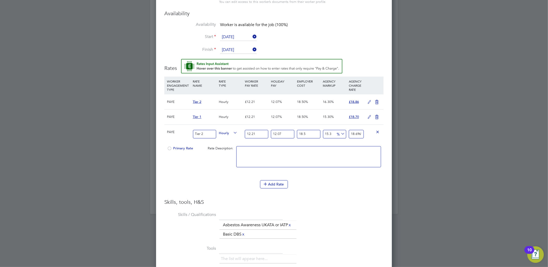
type input "12.21"
type input "-93.8329621518135"
type input "1"
type input "11.006681267356953"
type input "18"
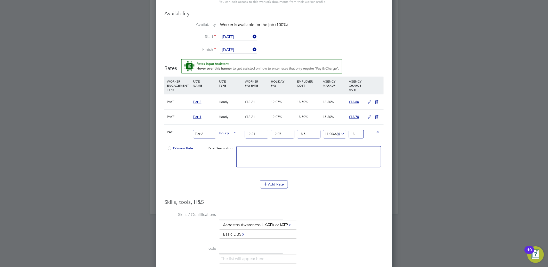
type input "15.94031154590615"
type input "18.8"
type input "16.31033381679734"
type input "18.86"
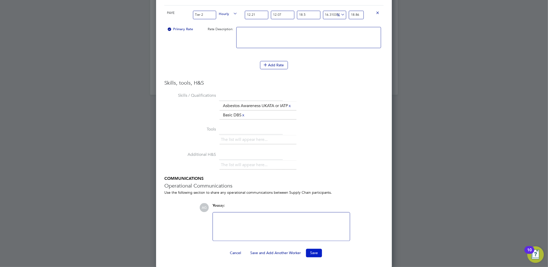
click at [314, 254] on button "Save" at bounding box center [314, 253] width 16 height 8
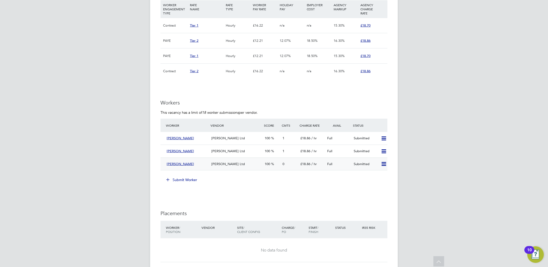
click at [227, 162] on div "[PERSON_NAME] Ltd" at bounding box center [235, 164] width 53 height 9
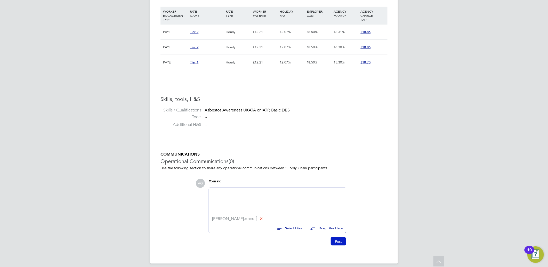
click at [336, 242] on button "Post" at bounding box center [338, 242] width 15 height 8
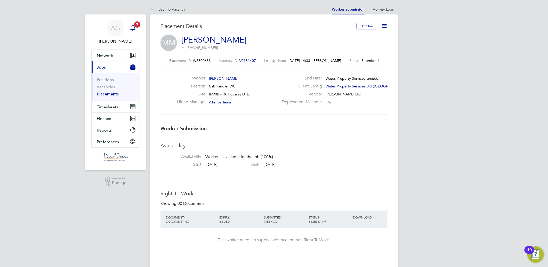
click at [131, 27] on icon "Main navigation" at bounding box center [132, 27] width 5 height 5
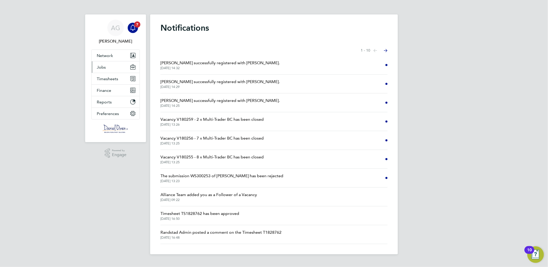
click at [110, 65] on button "Jobs" at bounding box center [116, 66] width 48 height 11
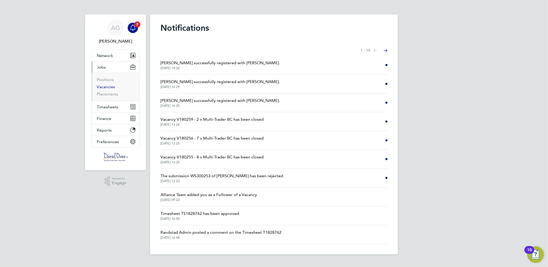
click at [112, 88] on link "Vacancies" at bounding box center [106, 86] width 18 height 5
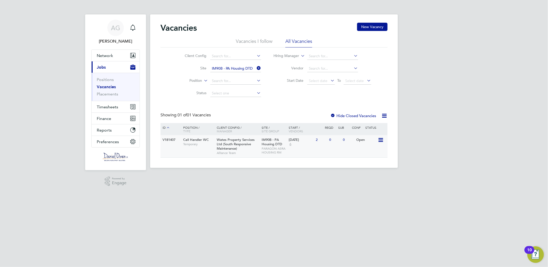
click at [183, 140] on span "Call Handler WC" at bounding box center [196, 140] width 26 height 4
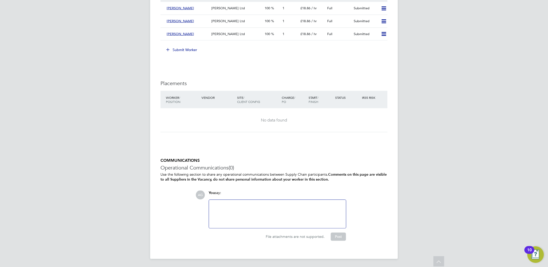
scroll to position [417, 0]
